Goal: Check status: Check status

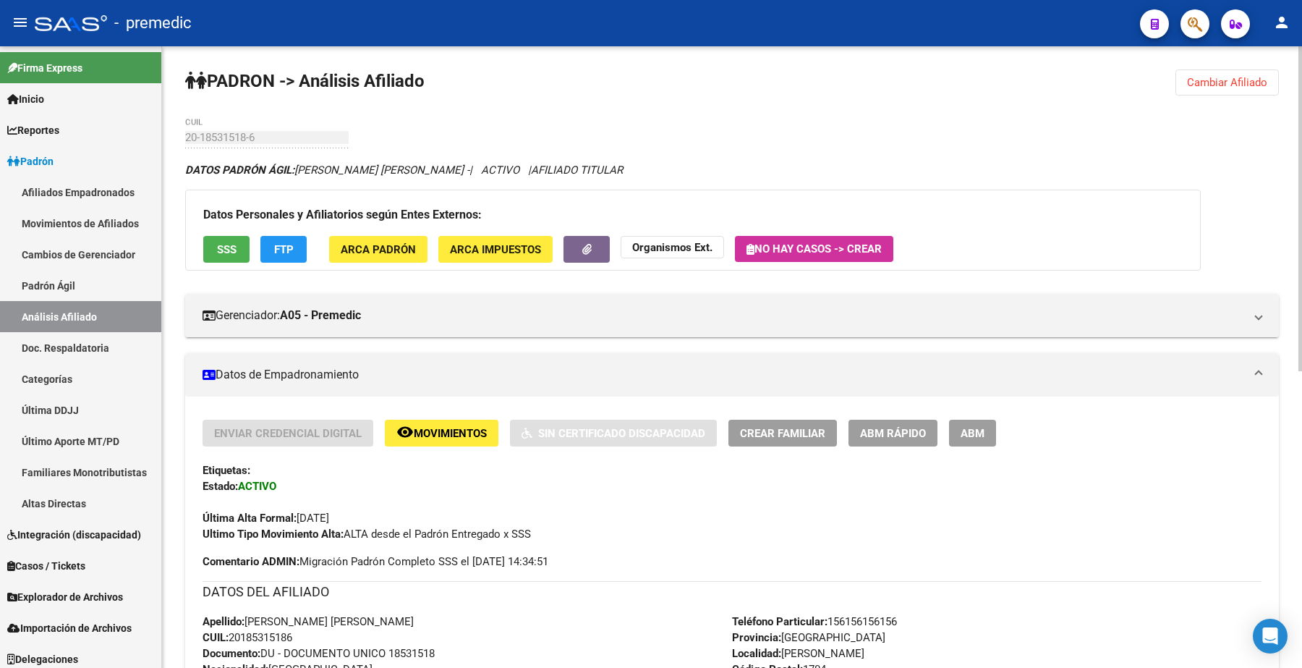
drag, startPoint x: 1218, startPoint y: 81, endPoint x: 1022, endPoint y: 83, distance: 195.4
click at [1218, 81] on span "Cambiar Afiliado" at bounding box center [1227, 82] width 80 height 13
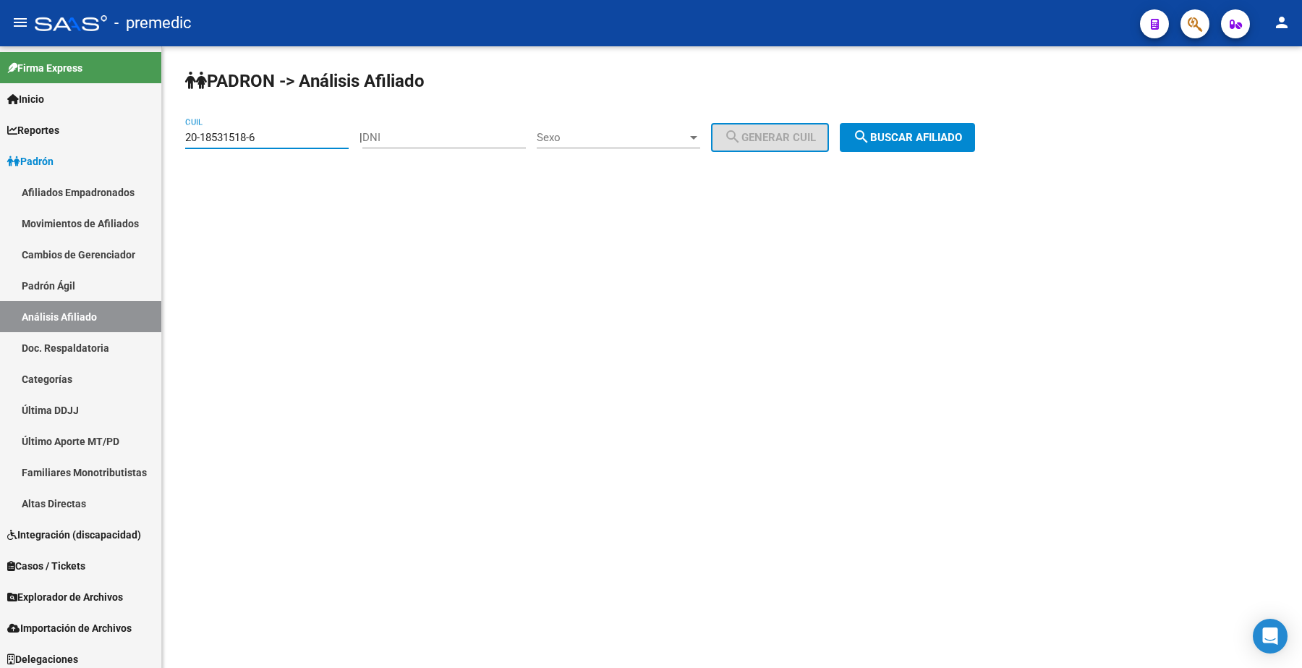
drag, startPoint x: 298, startPoint y: 132, endPoint x: 164, endPoint y: 134, distance: 133.9
click at [165, 134] on div "PADRON -> Análisis Afiliado 20-18531518-6 CUIL | DNI Sexo Sexo search Generar C…" at bounding box center [732, 122] width 1140 height 152
paste input "38465247-7"
drag, startPoint x: 967, startPoint y: 143, endPoint x: 957, endPoint y: 139, distance: 11.4
click at [962, 143] on span "search Buscar afiliado" at bounding box center [907, 137] width 109 height 13
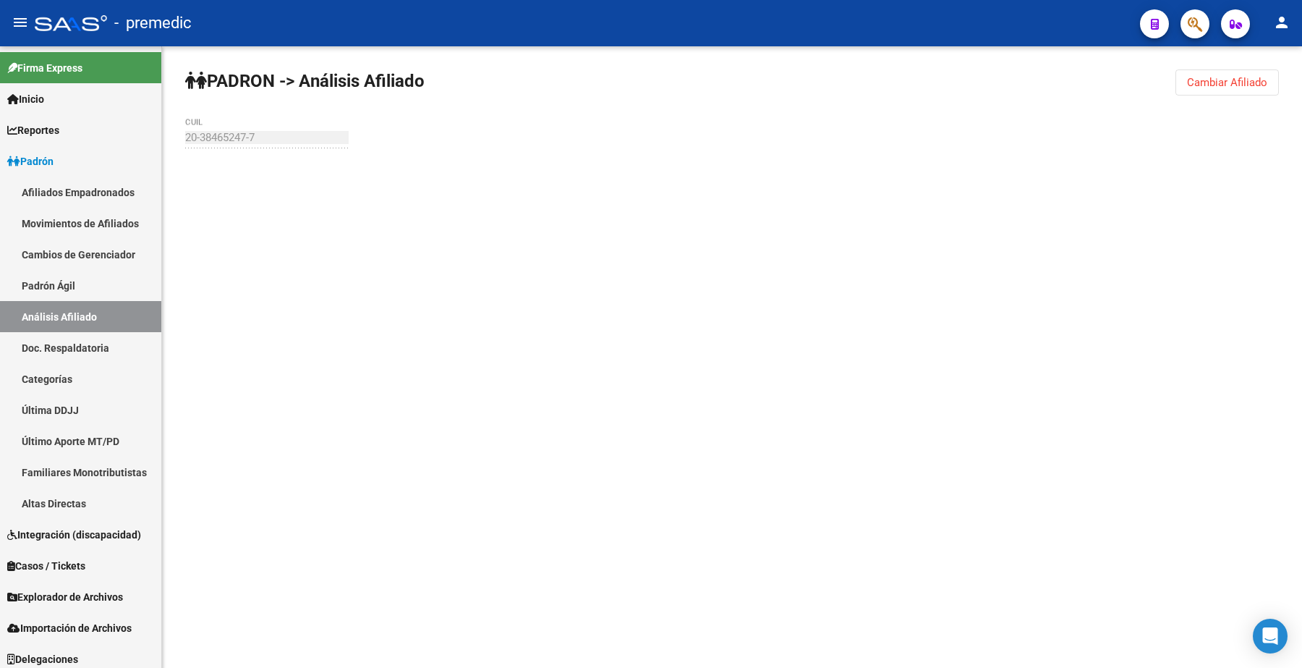
click at [956, 139] on div "PADRON -> Análisis Afiliado Cambiar Afiliado 20-38465247-7 CUIL" at bounding box center [732, 137] width 1140 height 182
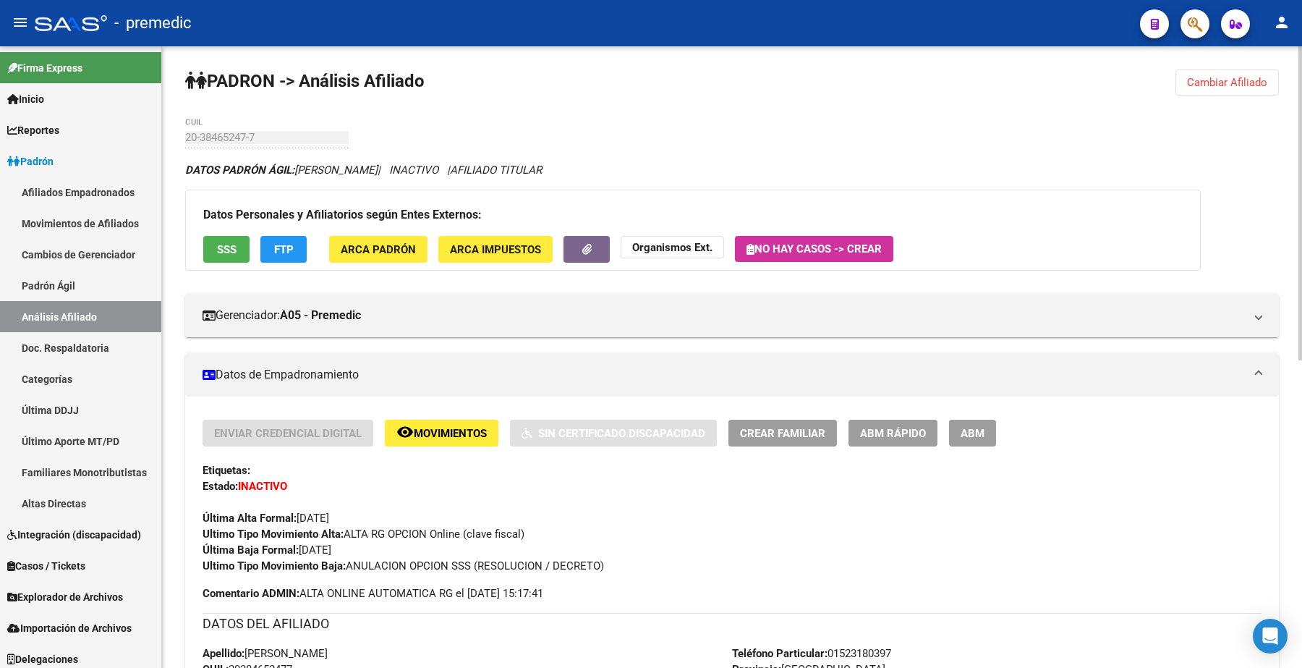
drag, startPoint x: 1232, startPoint y: 93, endPoint x: 1021, endPoint y: 78, distance: 211.8
click at [1232, 91] on button "Cambiar Afiliado" at bounding box center [1227, 82] width 103 height 26
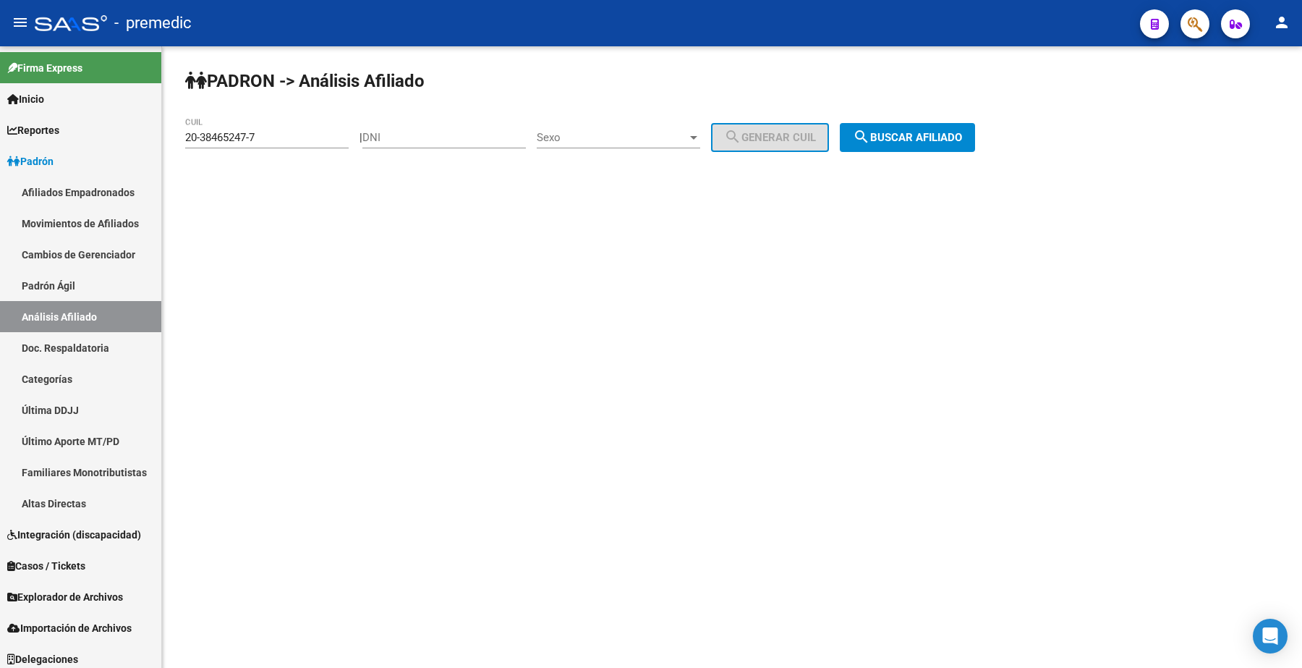
drag, startPoint x: 275, startPoint y: 127, endPoint x: 199, endPoint y: 132, distance: 76.1
click at [106, 116] on mat-sidenav-container "Firma Express Inicio Instructivos Contacto OS Reportes Padrón Traspasos x O.S. …" at bounding box center [651, 357] width 1302 height 622
drag, startPoint x: 255, startPoint y: 132, endPoint x: 48, endPoint y: 135, distance: 207.0
click at [48, 135] on mat-sidenav-container "Firma Express Inicio Instructivos Contacto OS Reportes Padrón Traspasos x O.S. …" at bounding box center [651, 357] width 1302 height 622
paste input "7-32471453-2"
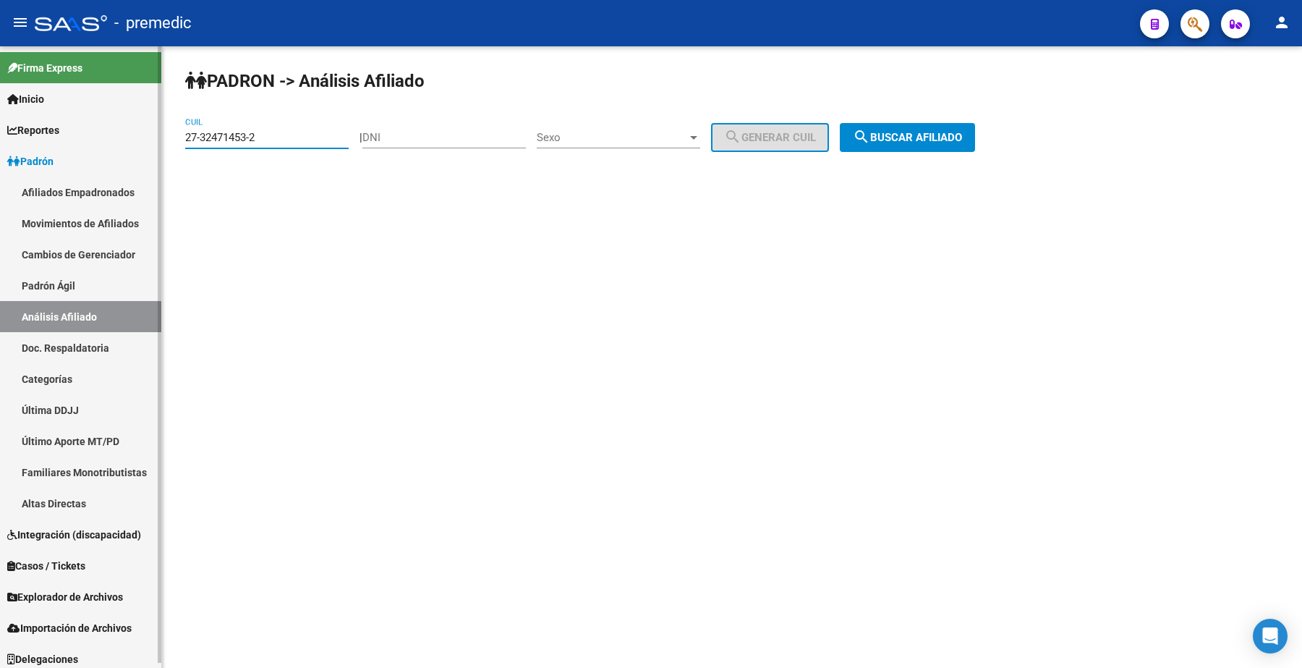
drag, startPoint x: 271, startPoint y: 138, endPoint x: 143, endPoint y: 143, distance: 128.1
click at [81, 134] on mat-sidenav-container "Firma Express Inicio Instructivos Contacto OS Reportes Padrón Traspasos x O.S. …" at bounding box center [651, 357] width 1302 height 622
paste input
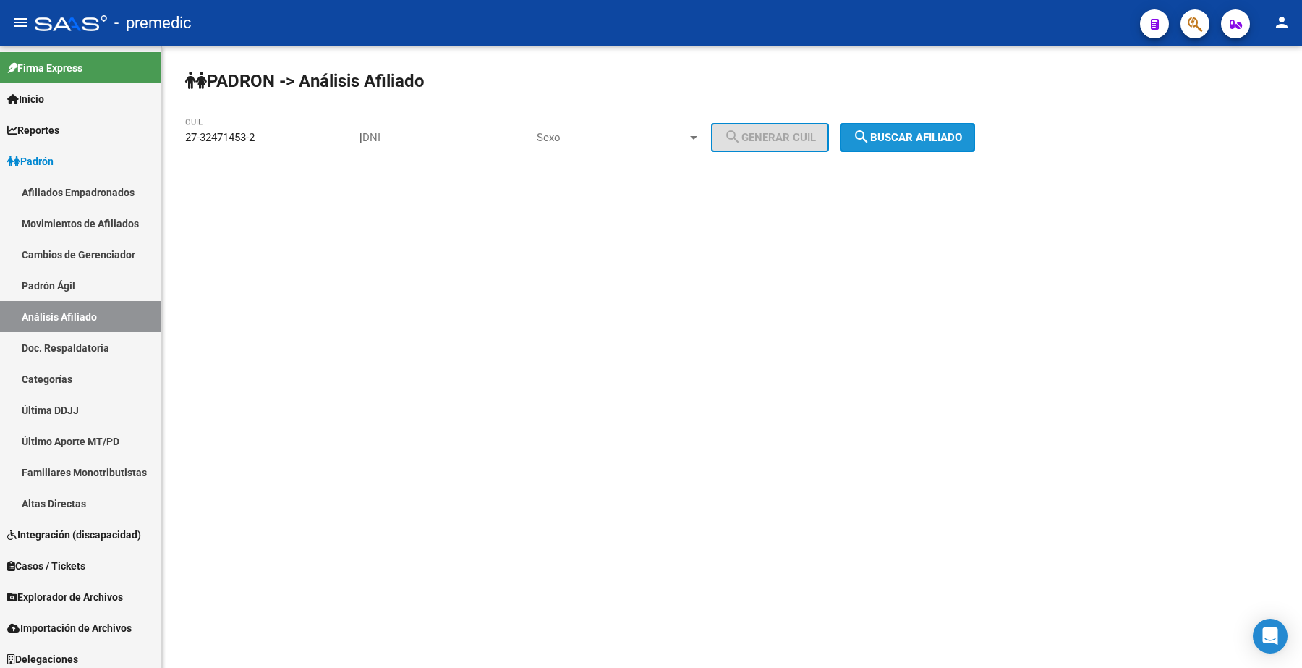
click at [899, 143] on span "search Buscar afiliado" at bounding box center [907, 137] width 109 height 13
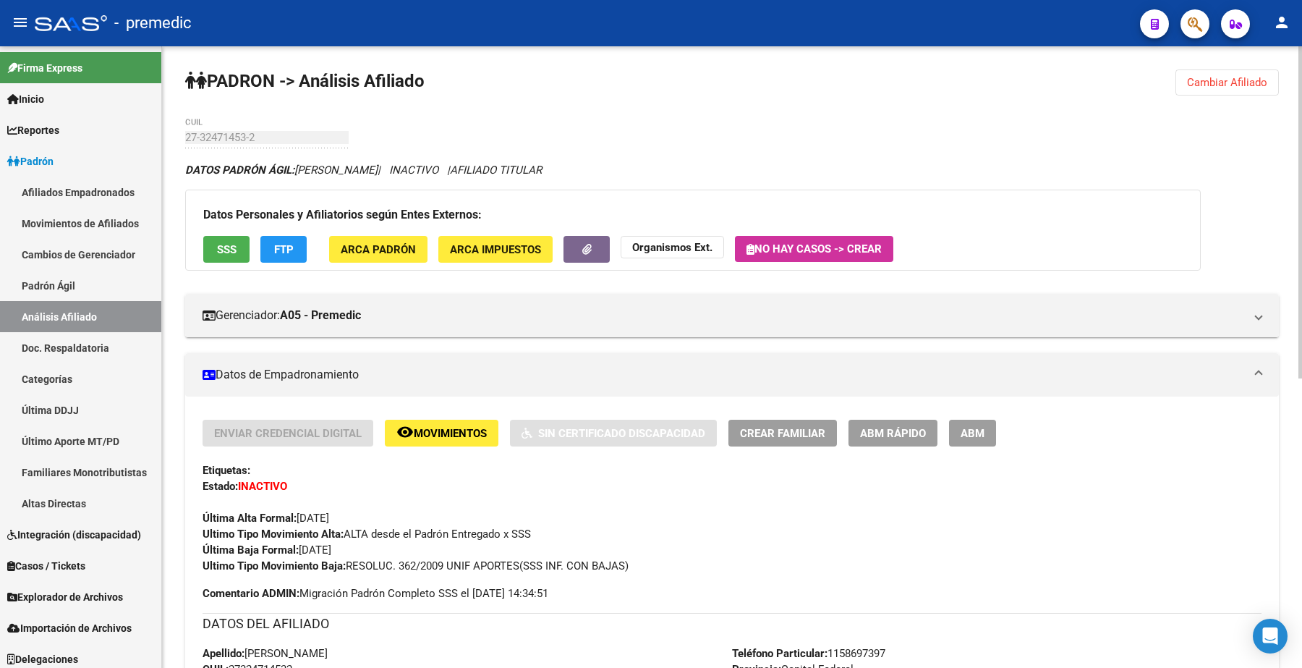
click at [1224, 76] on span "Cambiar Afiliado" at bounding box center [1227, 82] width 80 height 13
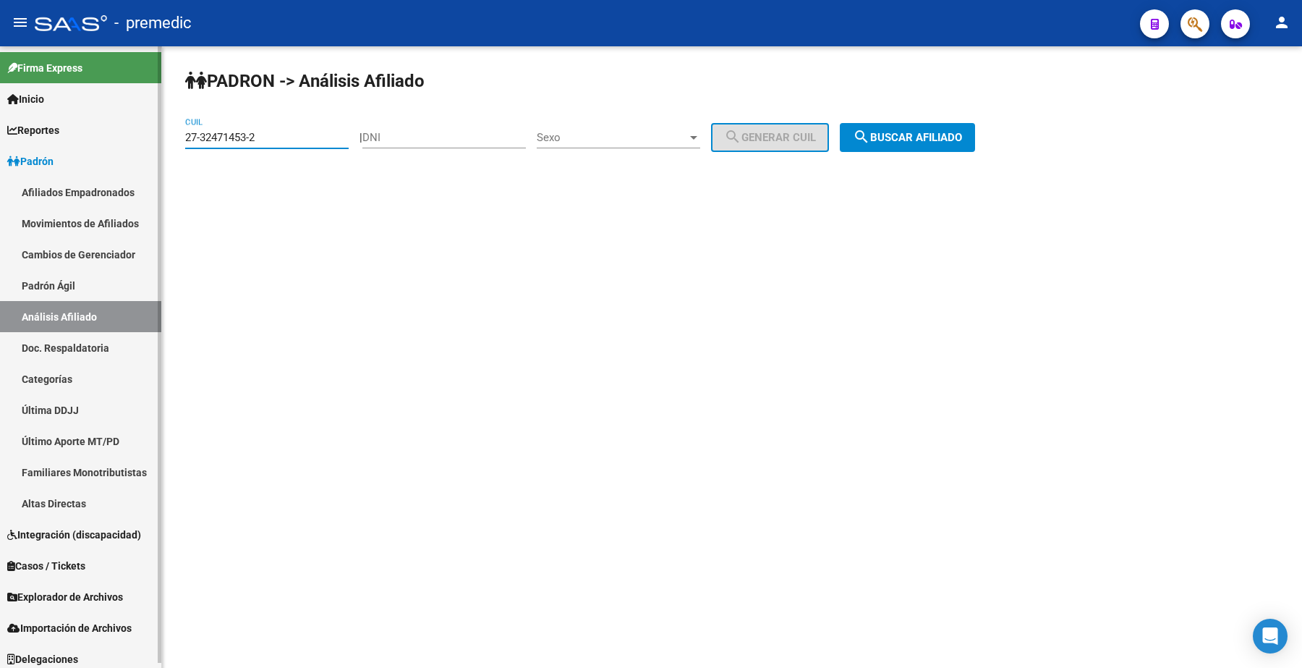
drag, startPoint x: 266, startPoint y: 138, endPoint x: 323, endPoint y: 189, distance: 76.4
click at [53, 113] on mat-sidenav-container "Firma Express Inicio Instructivos Contacto OS Reportes Padrón Traspasos x O.S. …" at bounding box center [651, 357] width 1302 height 622
paste input "8326227-0"
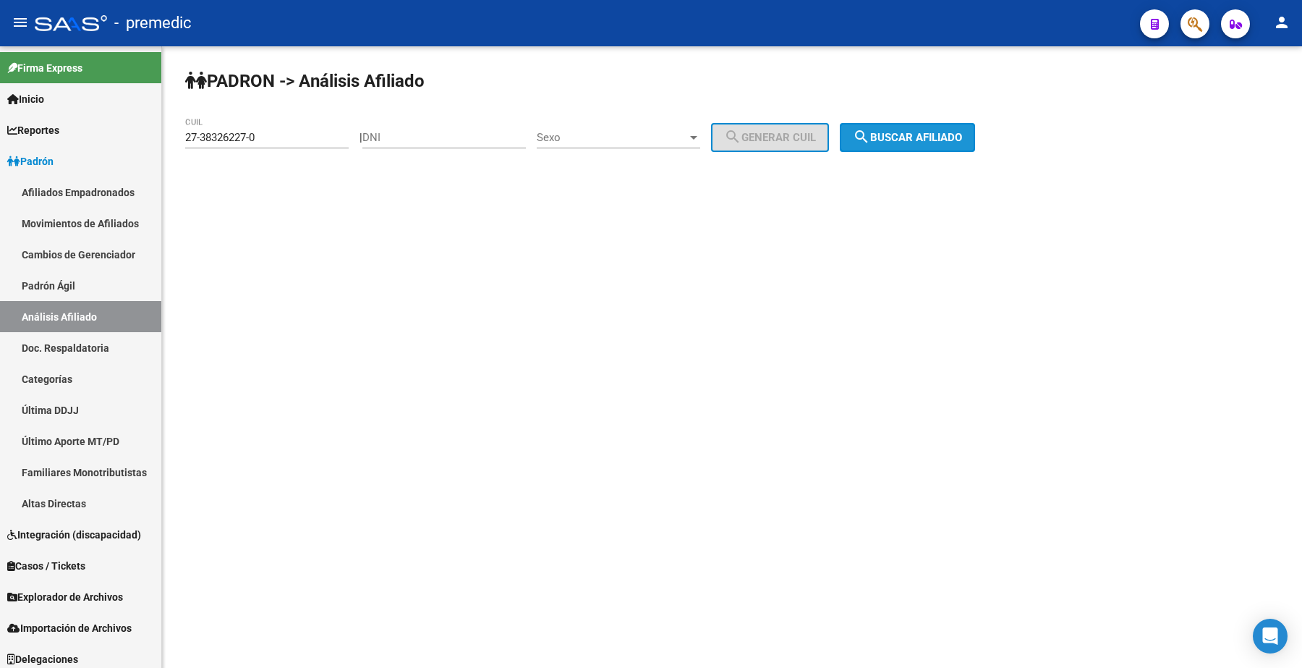
click at [935, 124] on button "search Buscar afiliado" at bounding box center [907, 137] width 135 height 29
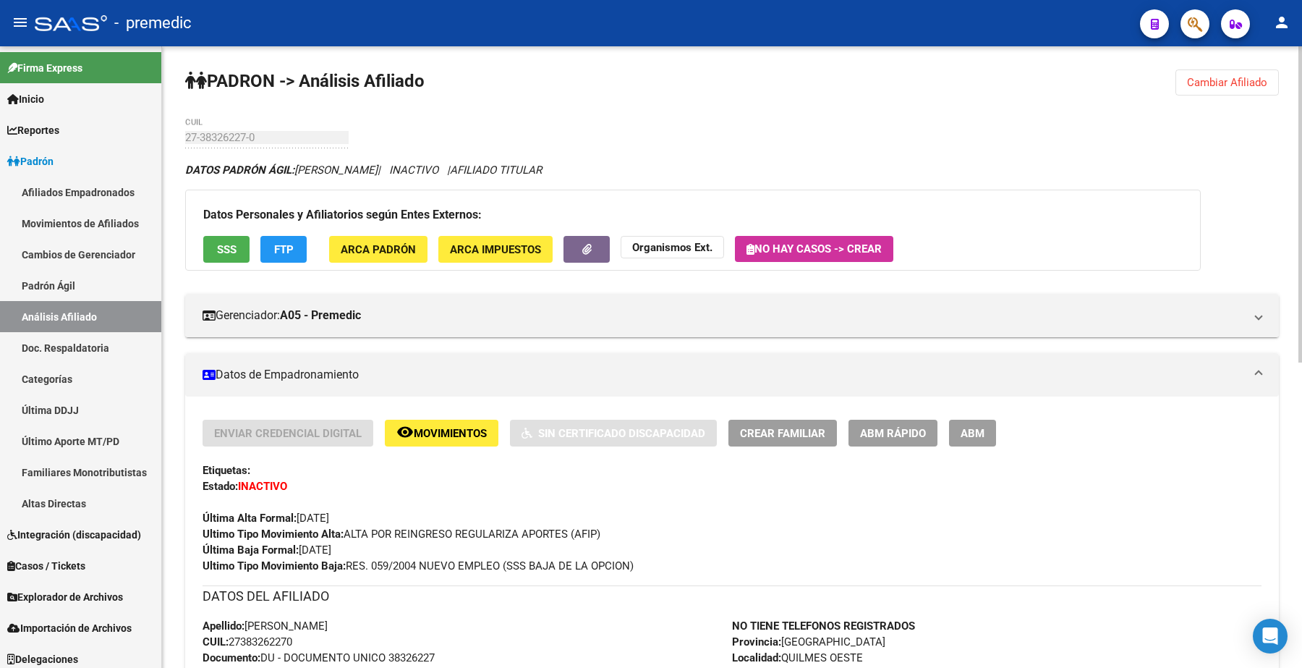
click at [1230, 72] on button "Cambiar Afiliado" at bounding box center [1227, 82] width 103 height 26
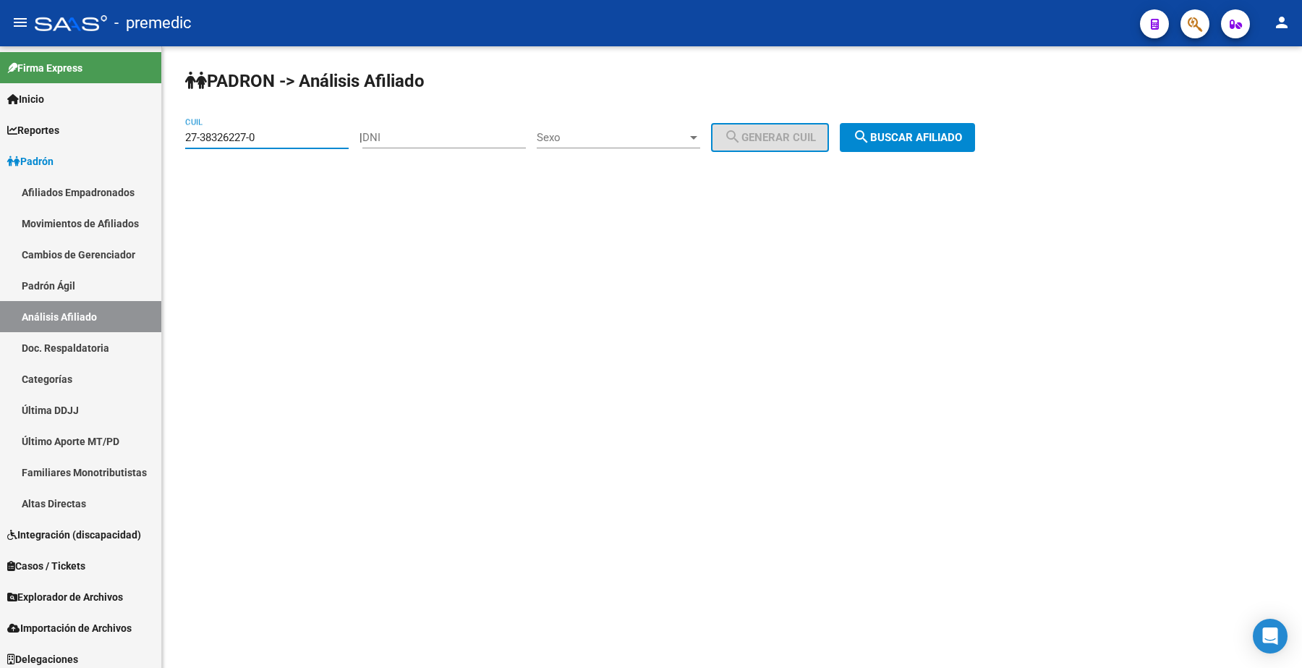
drag, startPoint x: 300, startPoint y: 141, endPoint x: 444, endPoint y: 159, distance: 144.4
click at [121, 141] on mat-sidenav-container "Firma Express Inicio Instructivos Contacto OS Reportes Padrón Traspasos x O.S. …" at bounding box center [651, 357] width 1302 height 622
paste input "0-27555073-7"
click at [937, 135] on span "search Buscar afiliado" at bounding box center [907, 137] width 109 height 13
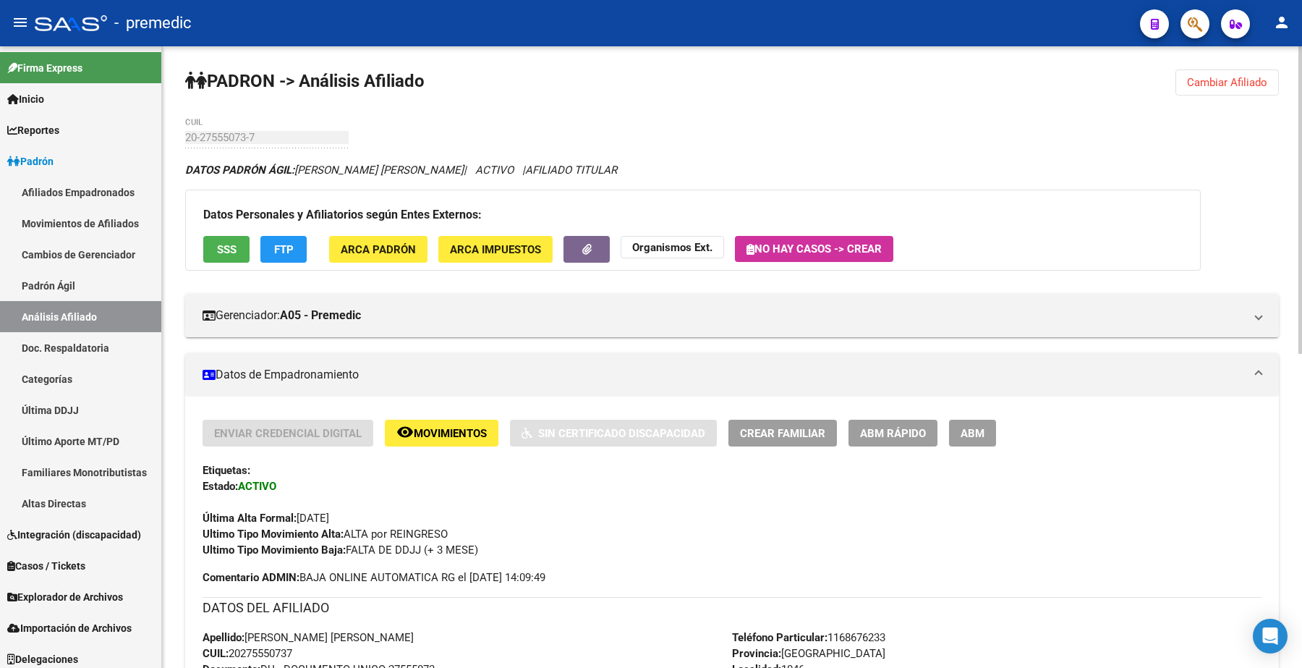
click at [1220, 56] on div "PADRON -> Análisis Afiliado Cambiar Afiliado 20-27555073-7 CUIL DATOS PADRÓN ÁG…" at bounding box center [732, 675] width 1140 height 1258
click at [1218, 87] on span "Cambiar Afiliado" at bounding box center [1227, 82] width 80 height 13
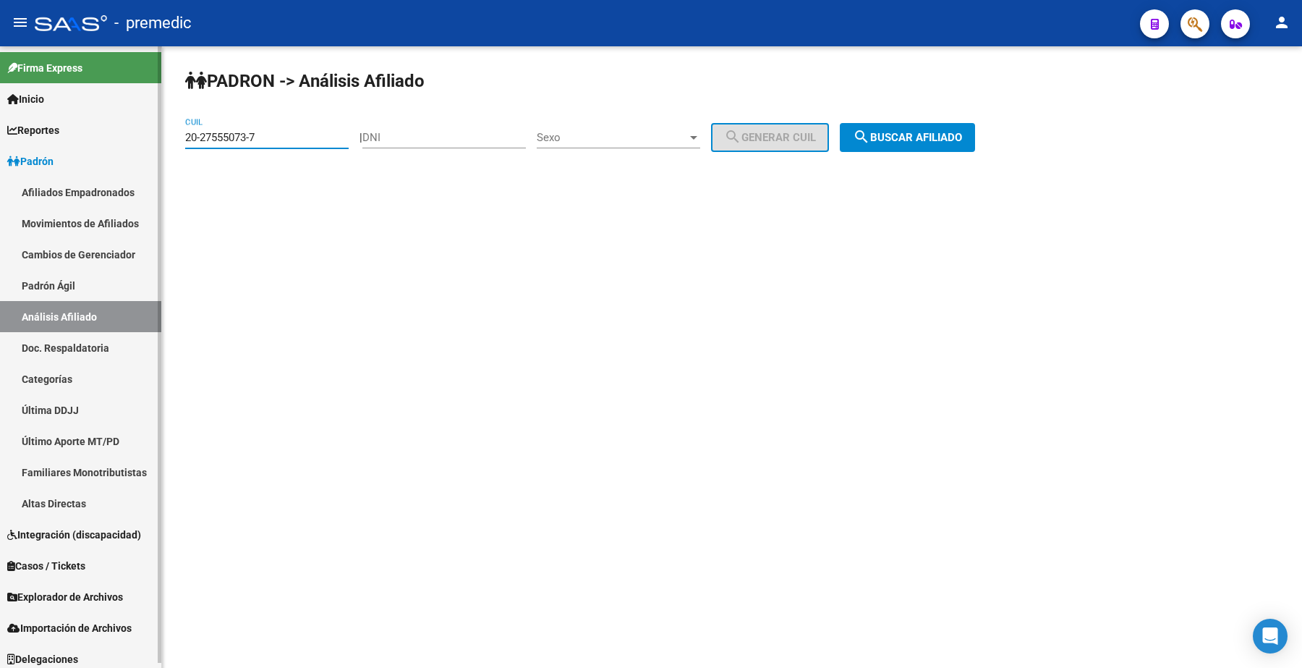
drag, startPoint x: 270, startPoint y: 131, endPoint x: 124, endPoint y: 135, distance: 145.5
click at [124, 135] on mat-sidenav-container "Firma Express Inicio Instructivos Contacto OS Reportes Padrón Traspasos x O.S. …" at bounding box center [651, 357] width 1302 height 622
paste input "8889031-6"
type input "20-28889031-6"
click at [942, 135] on span "search Buscar afiliado" at bounding box center [907, 137] width 109 height 13
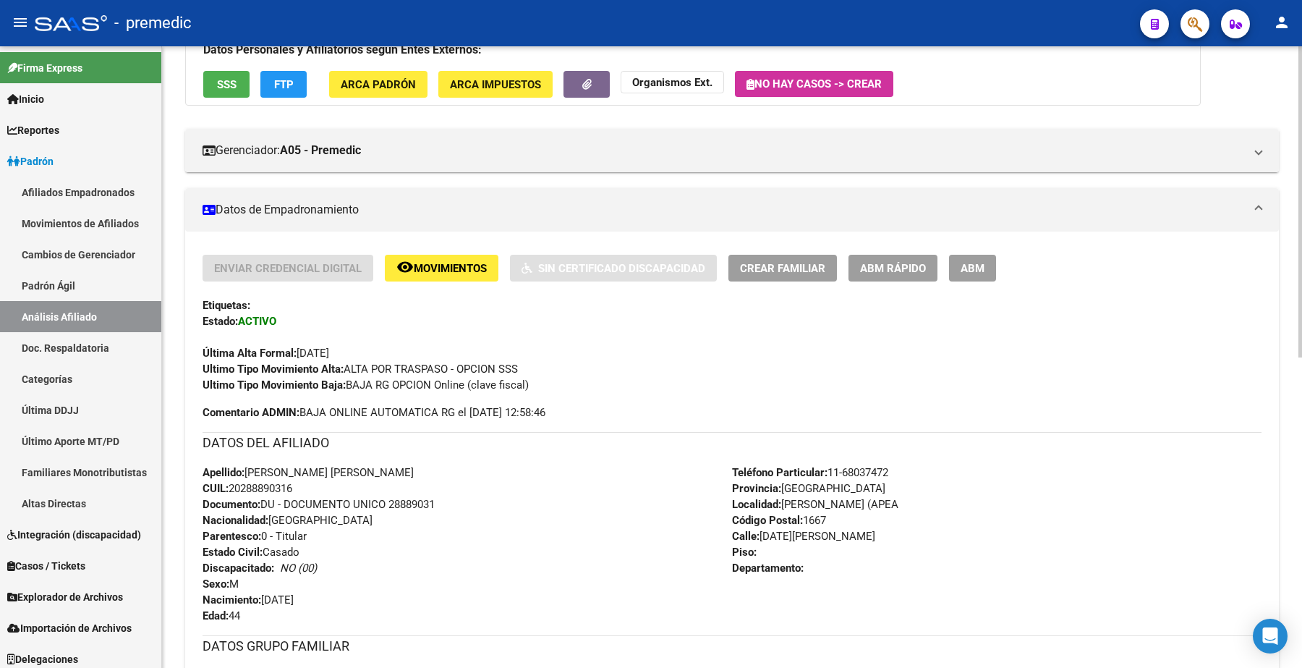
scroll to position [181, 0]
